Goal: Information Seeking & Learning: Learn about a topic

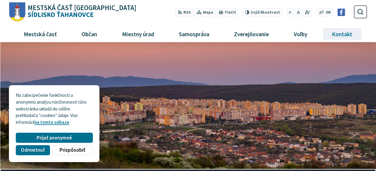
click at [344, 33] on span "Kontakt" at bounding box center [342, 34] width 25 height 16
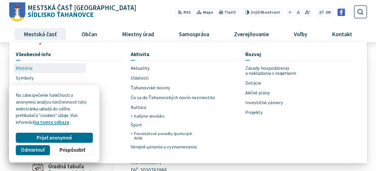
click at [23, 67] on span "História" at bounding box center [24, 68] width 17 height 10
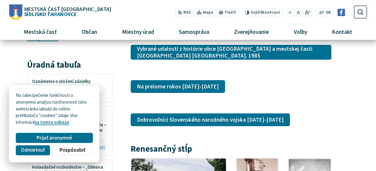
scroll to position [824, 0]
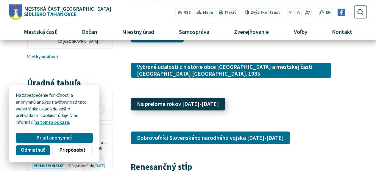
click at [190, 98] on link "Na prelome rokov 1848-1849" at bounding box center [178, 104] width 94 height 13
